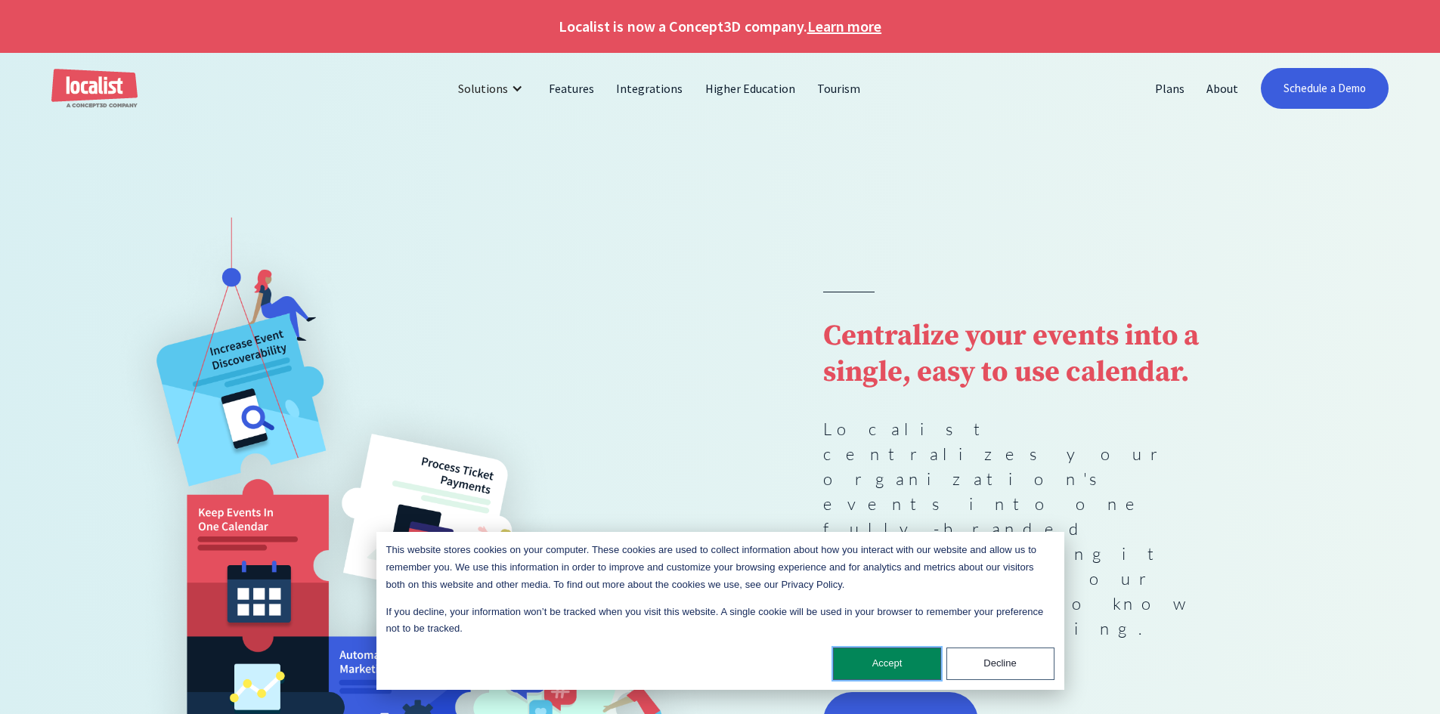
click at [882, 668] on button "Accept" at bounding box center [887, 664] width 108 height 33
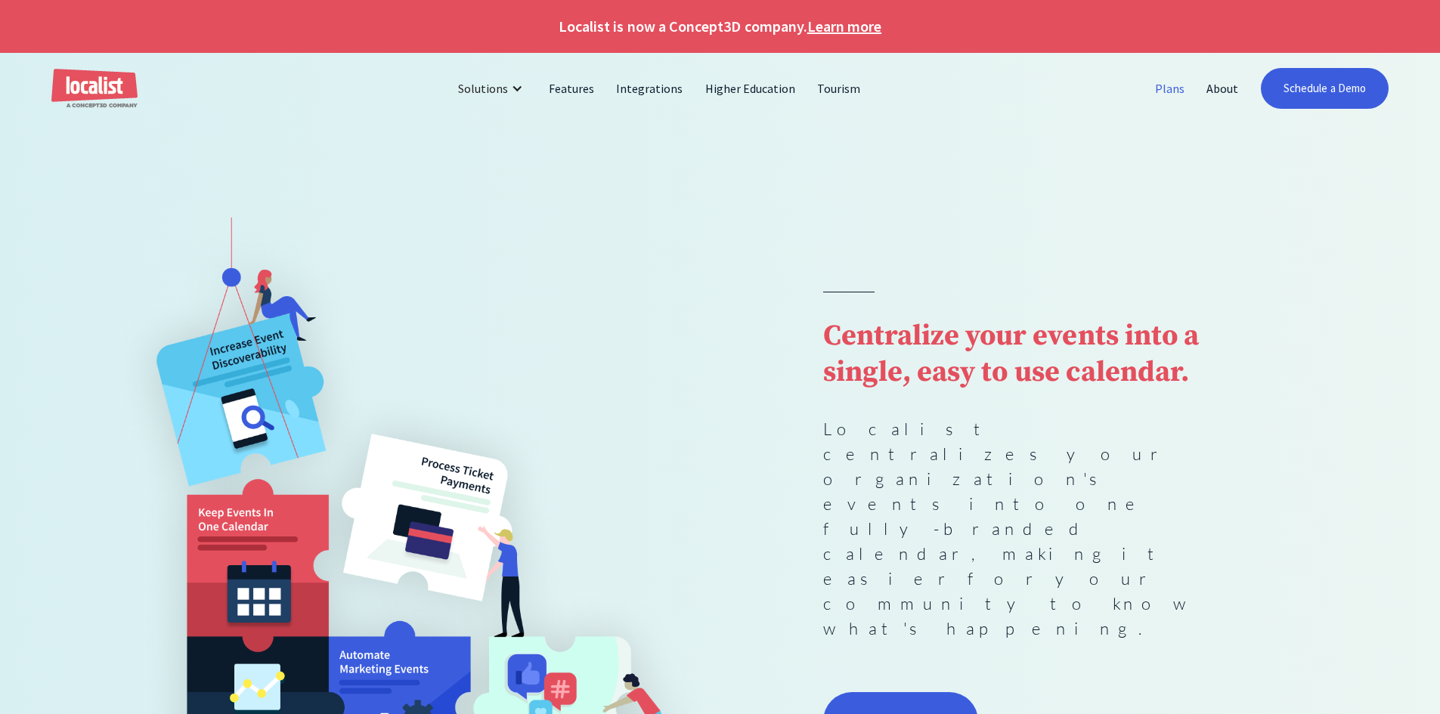
click at [1172, 91] on link "Plans" at bounding box center [1170, 88] width 51 height 36
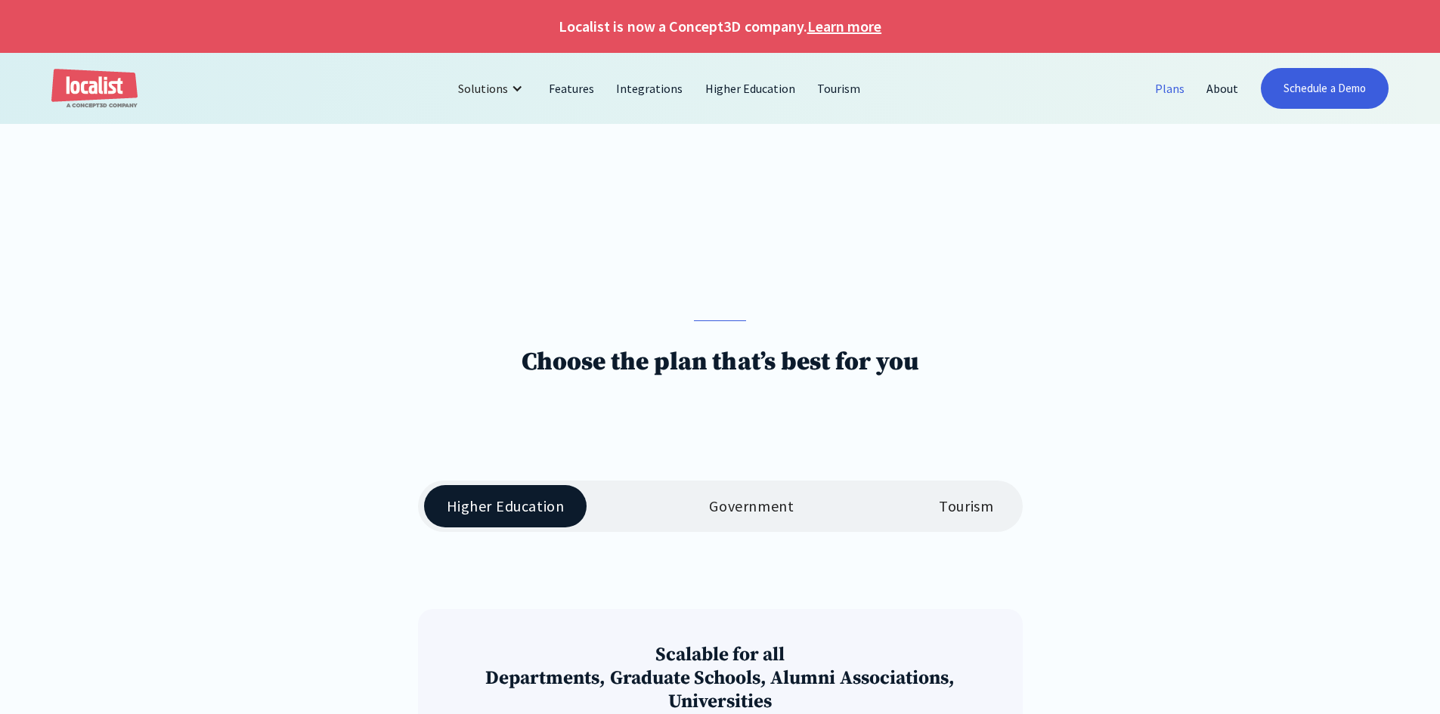
click at [61, 86] on img "home" at bounding box center [94, 89] width 86 height 40
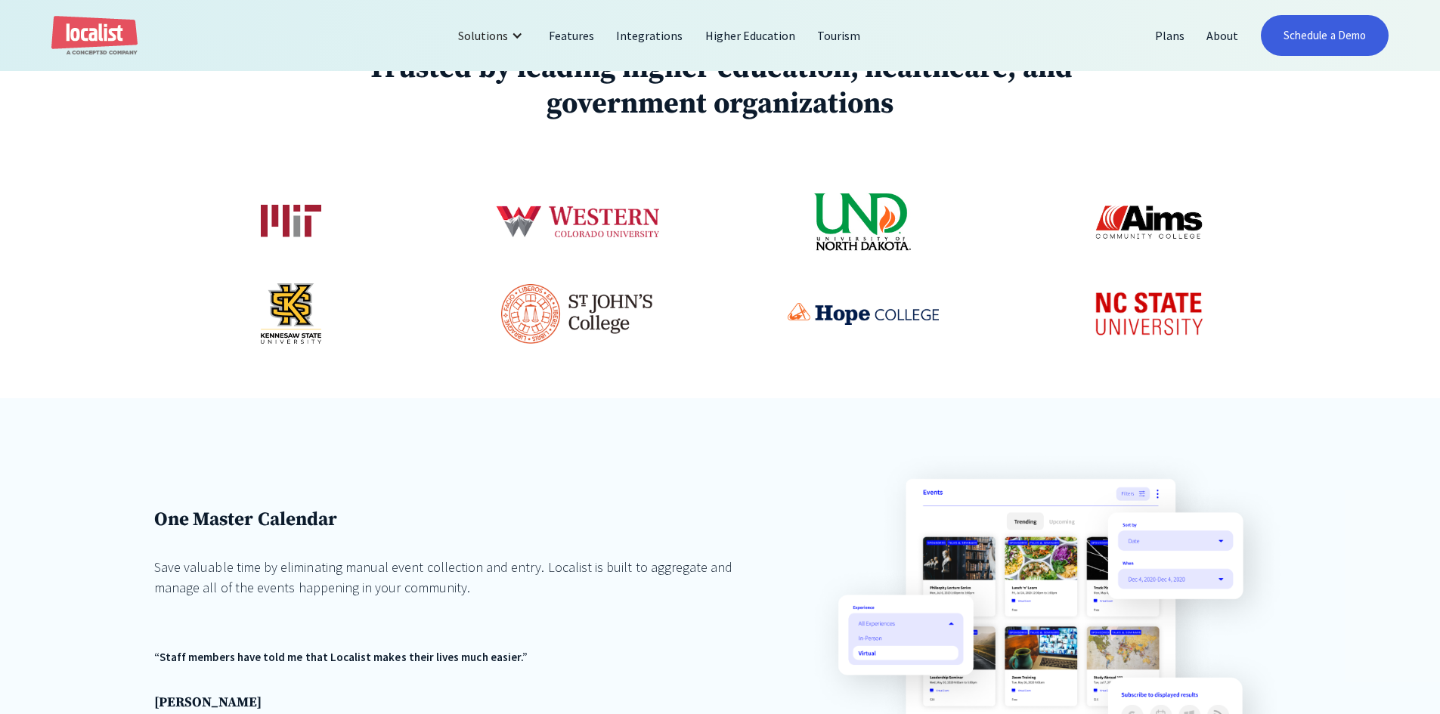
scroll to position [983, 0]
